Goal: Task Accomplishment & Management: Manage account settings

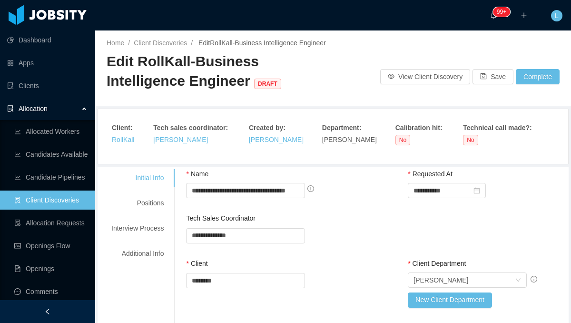
scroll to position [72, 0]
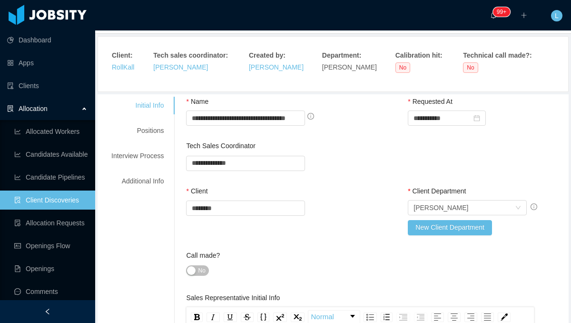
click at [65, 200] on link "Client Discoveries" at bounding box center [50, 199] width 73 height 19
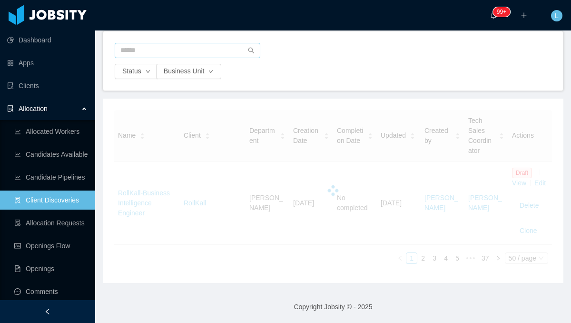
scroll to position [72, 0]
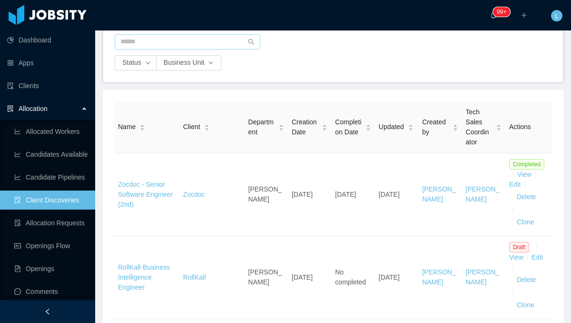
click at [165, 52] on div at bounding box center [333, 44] width 437 height 21
click at [165, 47] on input "text" at bounding box center [188, 41] width 146 height 15
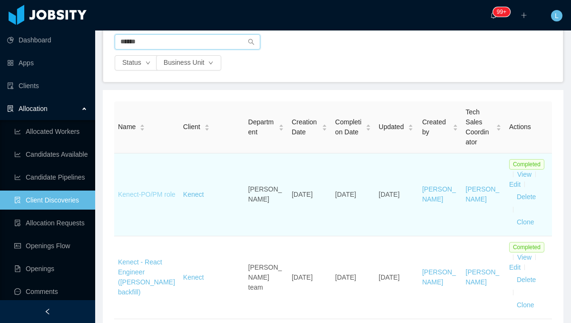
type input "******"
click at [158, 190] on link "Kenect-PO/PM role" at bounding box center [147, 194] width 58 height 8
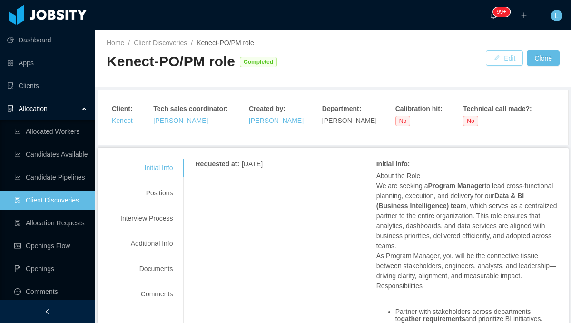
click at [507, 62] on button "Edit" at bounding box center [504, 57] width 37 height 15
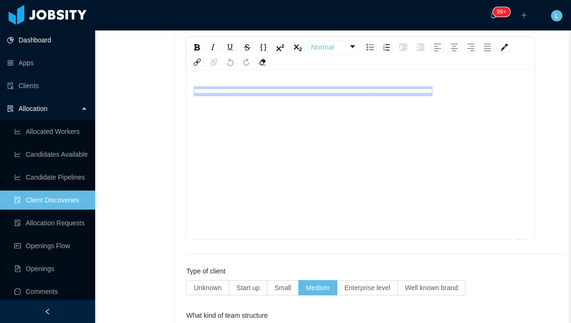
drag, startPoint x: 507, startPoint y: 90, endPoint x: 60, endPoint y: 41, distance: 449.7
click at [60, 41] on section "**********" at bounding box center [285, 161] width 571 height 323
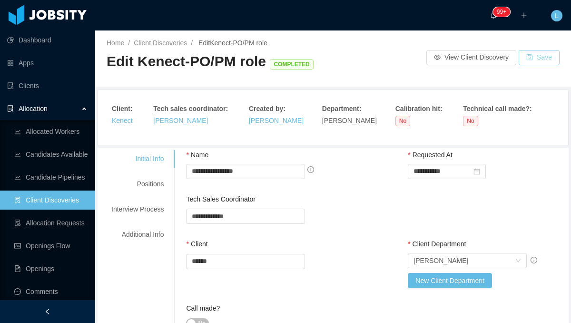
click at [534, 60] on button "Save" at bounding box center [539, 57] width 41 height 15
